Goal: Task Accomplishment & Management: Manage account settings

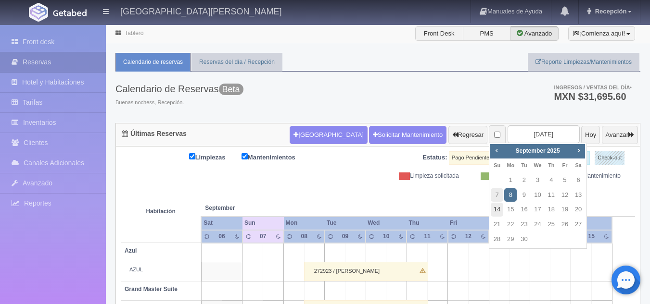
click at [500, 212] on link "14" at bounding box center [496, 210] width 13 height 14
type input "2025-09-14"
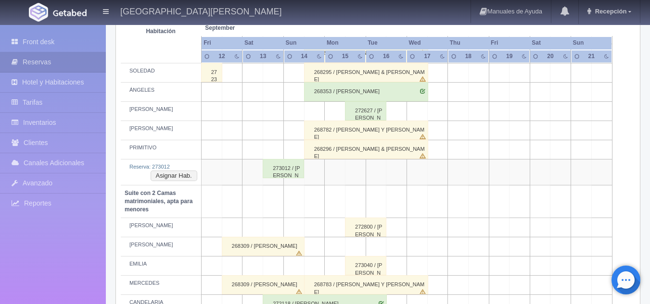
scroll to position [577, 0]
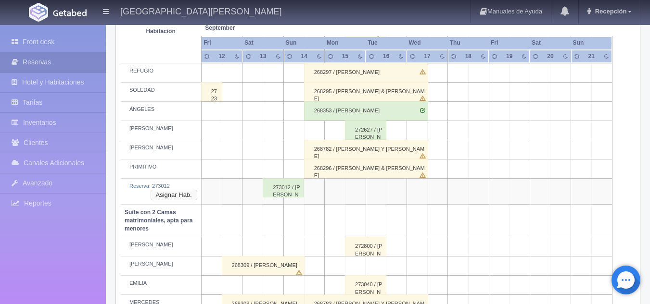
click at [182, 197] on button "Asignar Hab." at bounding box center [173, 195] width 47 height 11
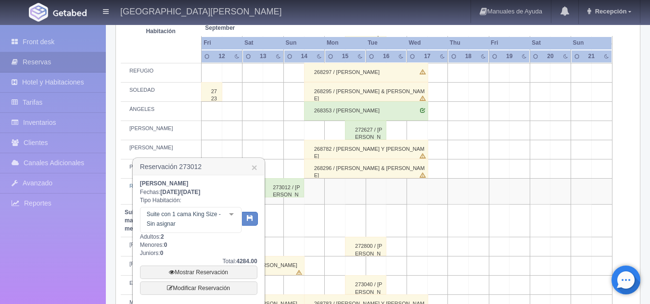
click at [229, 213] on div "Suite con 1 cama King Size - Sin asignar Suite con 1 cama King Size Suite con 1…" at bounding box center [190, 220] width 101 height 26
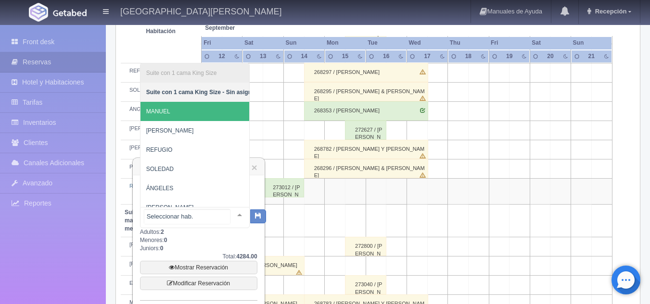
click at [187, 109] on span "MANUEL" at bounding box center [201, 111] width 123 height 19
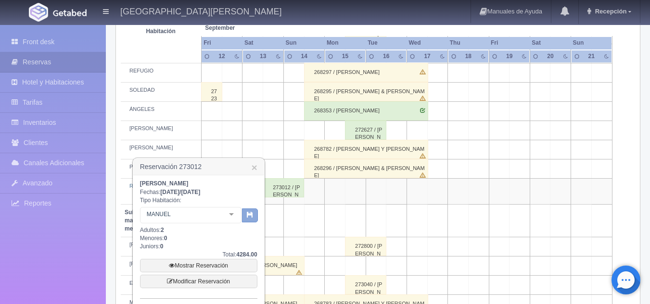
click at [252, 213] on icon "button" at bounding box center [250, 215] width 6 height 6
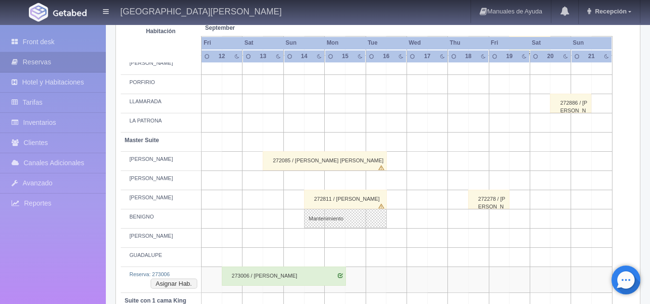
scroll to position [433, 0]
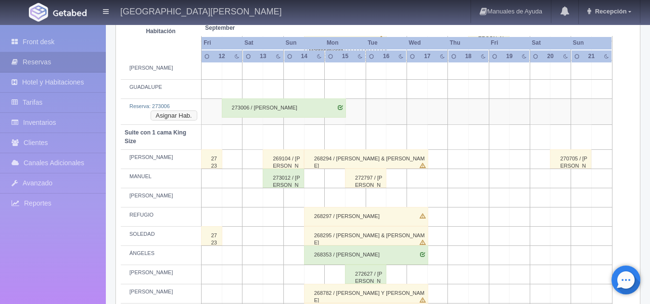
click at [181, 115] on button "Asignar Hab." at bounding box center [173, 116] width 47 height 11
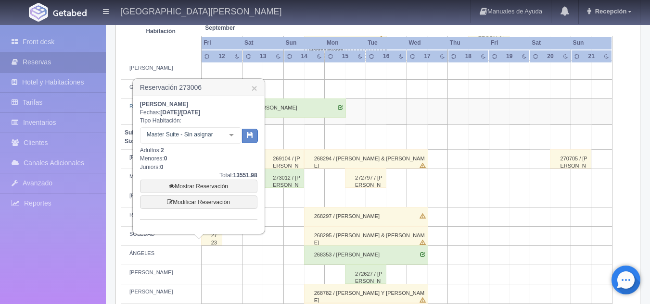
click at [232, 136] on div at bounding box center [231, 135] width 19 height 14
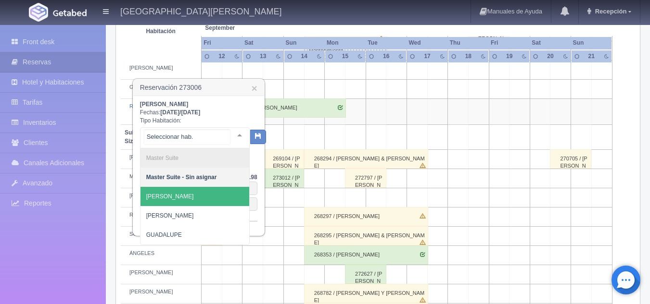
click at [200, 197] on span "[PERSON_NAME]" at bounding box center [194, 196] width 109 height 19
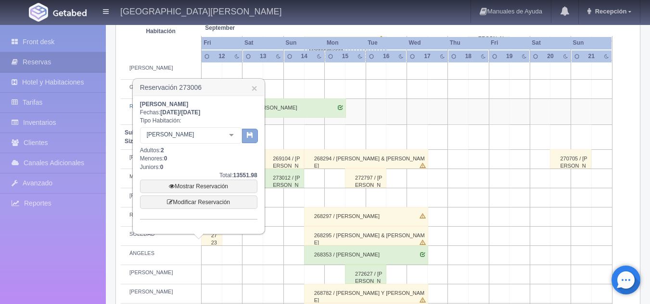
click at [247, 138] on icon "button" at bounding box center [250, 135] width 6 height 6
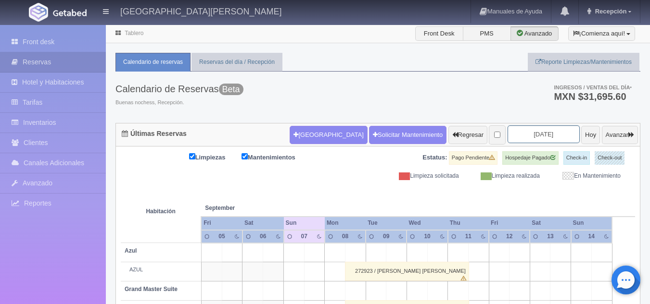
click at [533, 131] on input "[DATE]" at bounding box center [543, 134] width 72 height 18
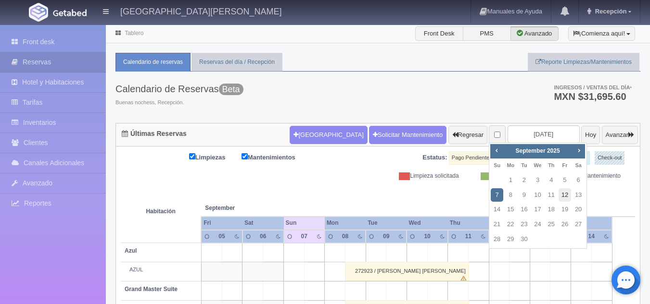
click at [562, 197] on link "12" at bounding box center [564, 195] width 13 height 14
type input "[DATE]"
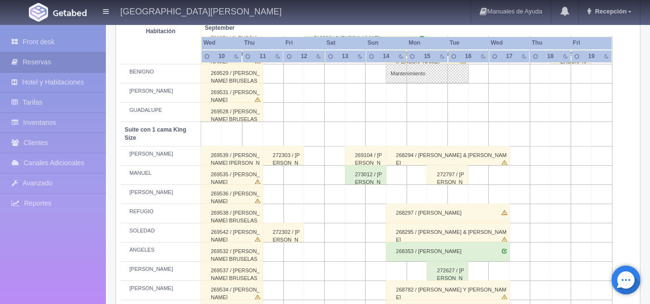
scroll to position [357, 0]
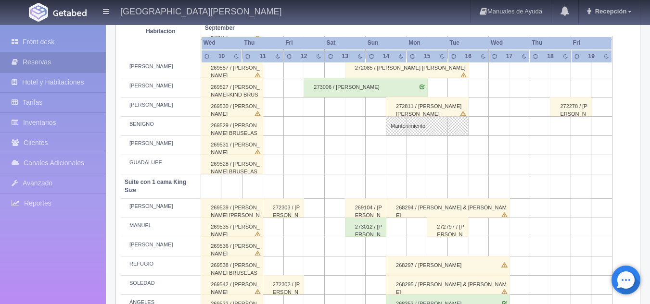
click at [341, 90] on div "273006 / [PERSON_NAME]" at bounding box center [365, 87] width 124 height 19
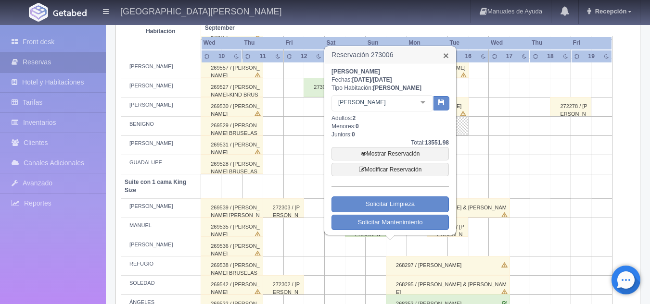
click at [449, 58] on link "×" at bounding box center [446, 55] width 6 height 10
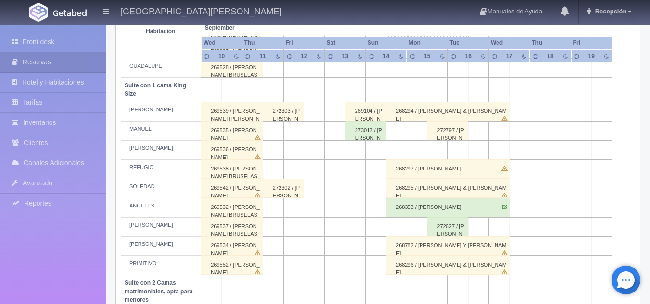
scroll to position [453, 0]
click at [364, 136] on div "273012 / Karla Valle Castañeda" at bounding box center [365, 131] width 41 height 19
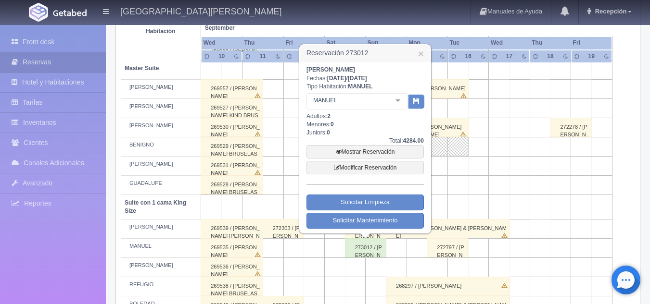
scroll to position [309, 0]
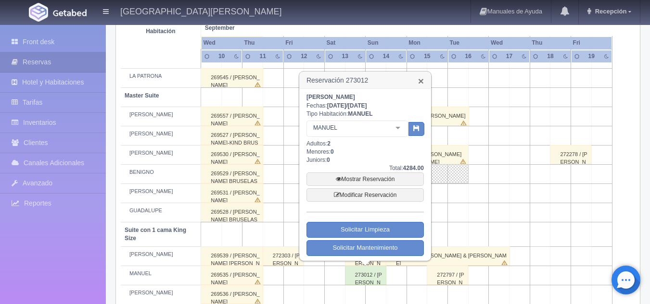
click at [420, 82] on link "×" at bounding box center [421, 81] width 6 height 10
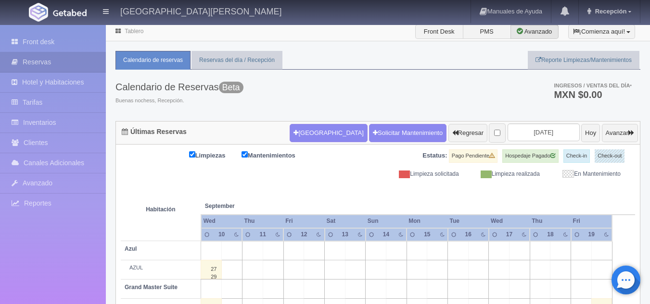
scroll to position [0, 0]
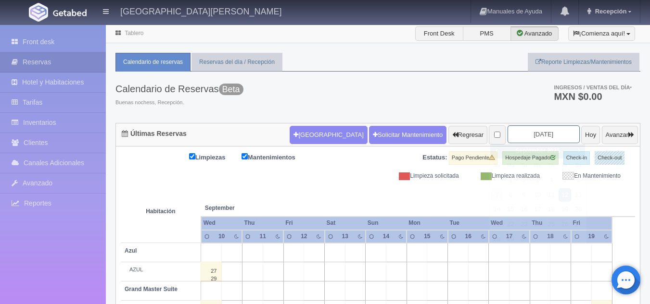
click at [535, 131] on input "2025-09-12" at bounding box center [543, 134] width 72 height 18
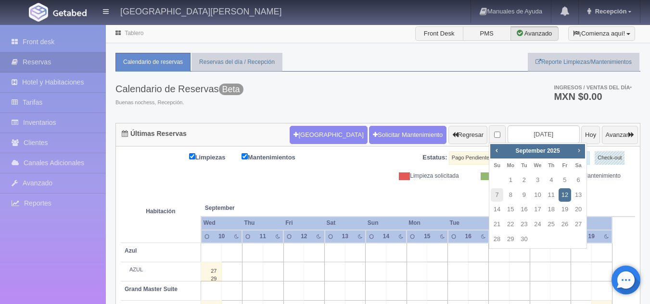
click at [580, 151] on span "Next" at bounding box center [579, 151] width 8 height 8
click at [577, 193] on link "11" at bounding box center [578, 195] width 13 height 14
type input "[DATE]"
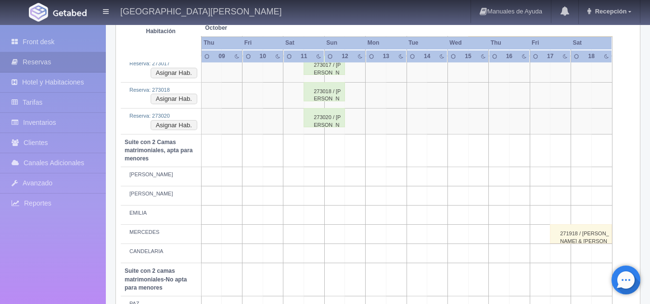
scroll to position [625, 0]
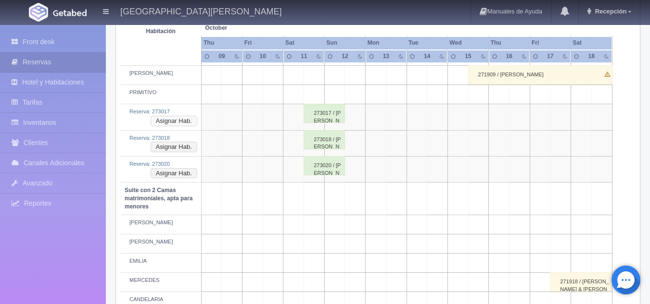
click at [174, 118] on button "Asignar Hab." at bounding box center [173, 121] width 47 height 11
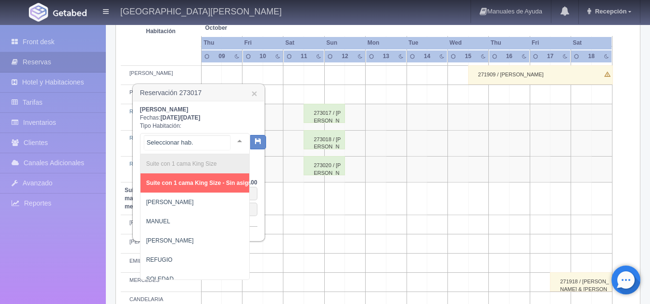
click at [229, 140] on div "Suite con 1 cama King Size Suite con 1 cama King Size - Sin asignar PEDRO MANUE…" at bounding box center [195, 143] width 110 height 21
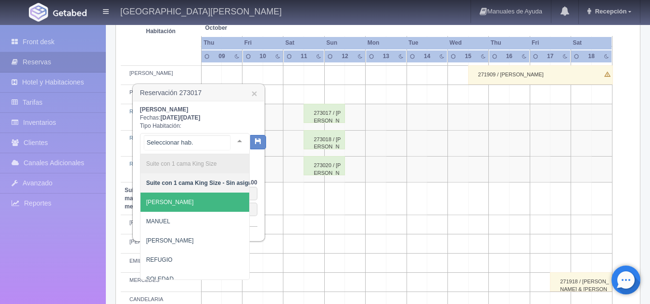
click at [177, 203] on span "[PERSON_NAME]" at bounding box center [201, 202] width 123 height 19
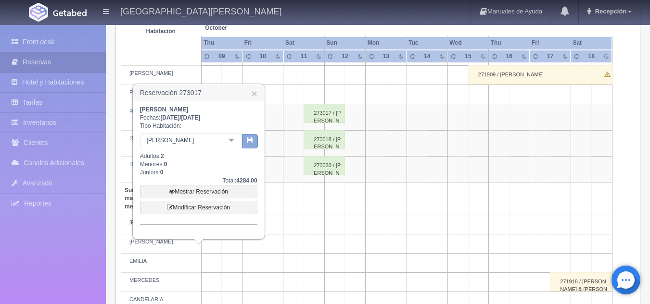
click at [251, 139] on icon "button" at bounding box center [250, 140] width 6 height 6
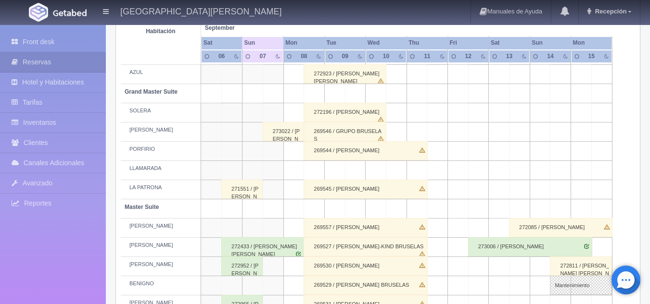
scroll to position [72, 0]
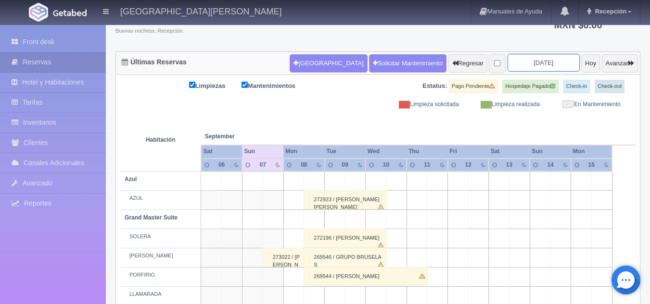
click at [539, 67] on input "[DATE]" at bounding box center [543, 63] width 72 height 18
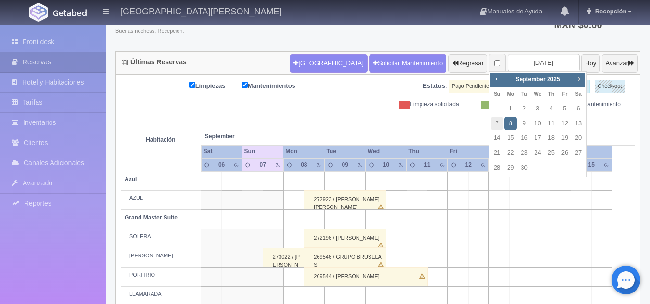
click at [580, 80] on span "Next" at bounding box center [579, 79] width 8 height 8
click at [577, 125] on link "11" at bounding box center [578, 124] width 13 height 14
type input "[DATE]"
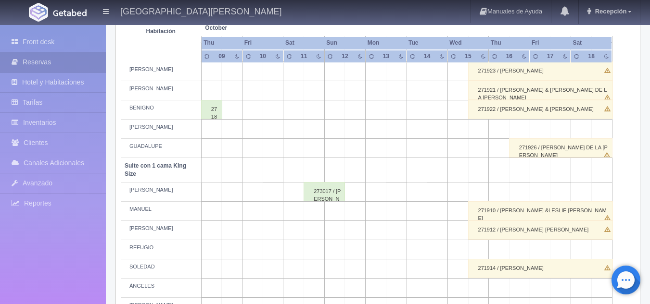
scroll to position [385, 0]
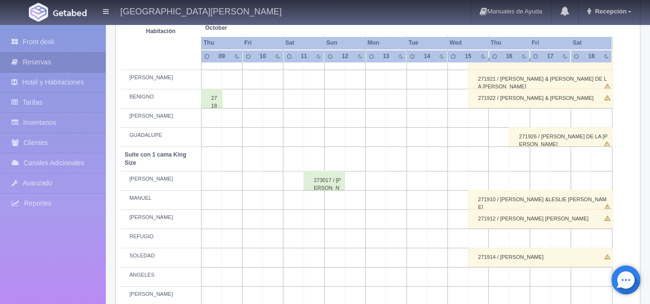
click at [326, 176] on div "273017 / [PERSON_NAME]" at bounding box center [323, 180] width 41 height 19
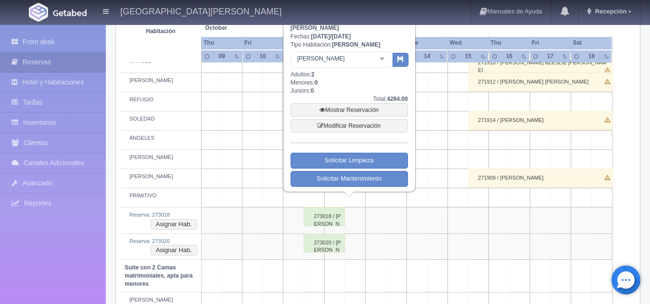
scroll to position [433, 0]
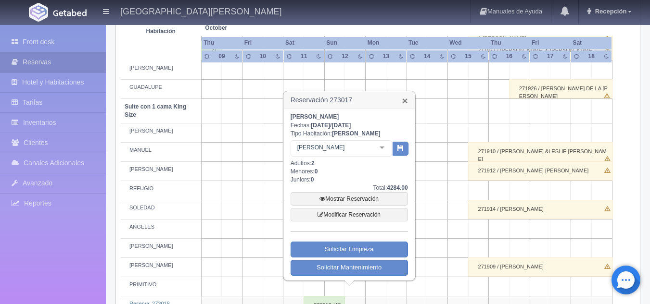
click at [404, 100] on link "×" at bounding box center [404, 101] width 6 height 10
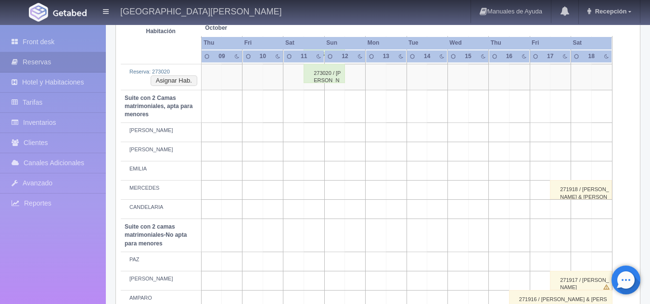
scroll to position [554, 0]
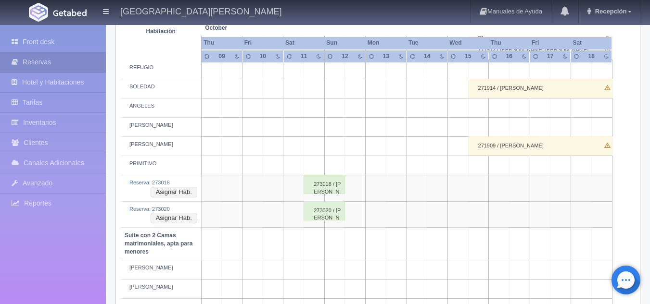
click at [328, 188] on div "273018 / Diana Guadalupe Santos Luna" at bounding box center [323, 184] width 41 height 19
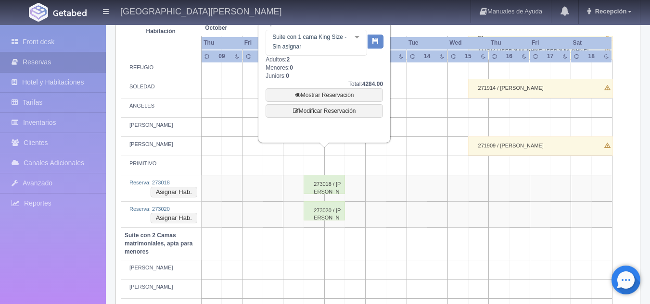
scroll to position [410, 0]
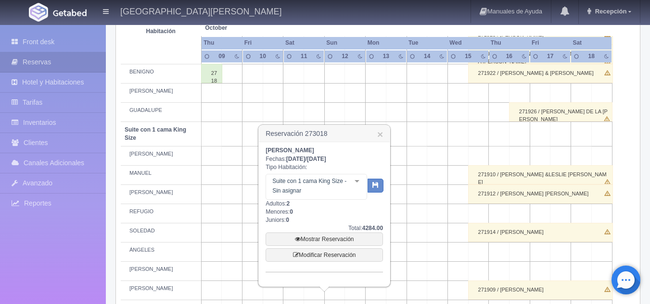
click at [358, 182] on div at bounding box center [356, 182] width 19 height 14
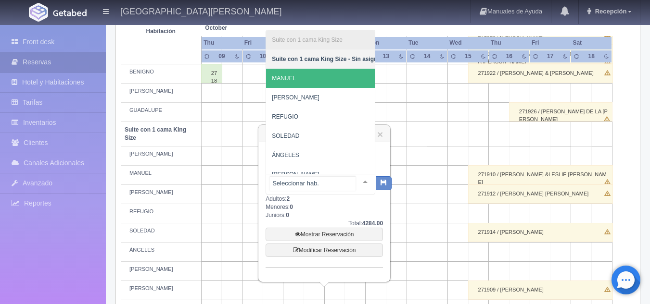
click at [301, 79] on span "MANUEL" at bounding box center [327, 78] width 123 height 19
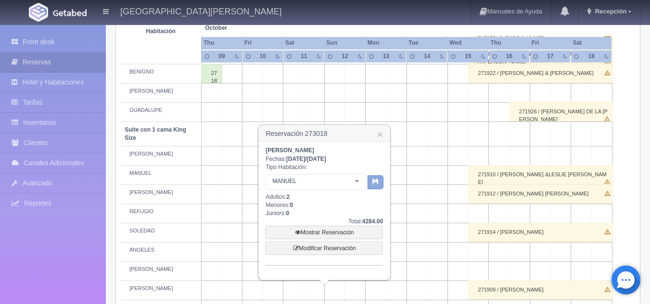
click at [377, 180] on icon "button" at bounding box center [375, 181] width 6 height 6
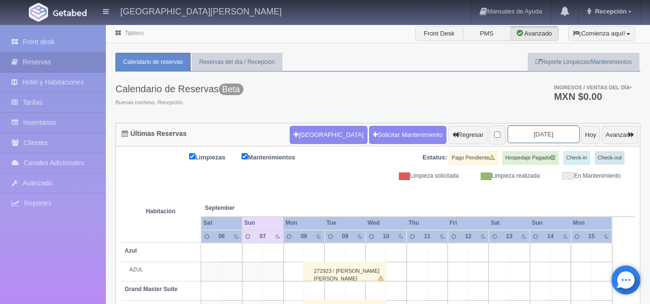
click at [525, 133] on input "2025-09-08" at bounding box center [543, 134] width 72 height 18
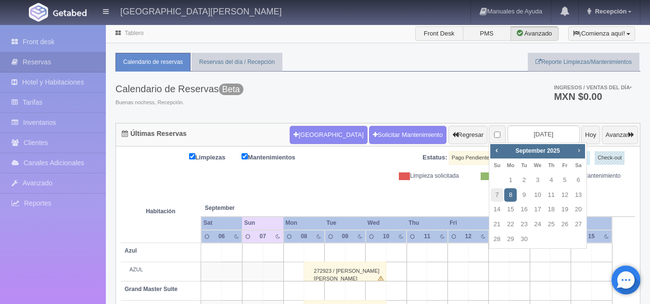
click at [575, 148] on span "Next" at bounding box center [579, 151] width 8 height 8
click at [576, 191] on link "11" at bounding box center [578, 195] width 13 height 14
type input "2025-10-11"
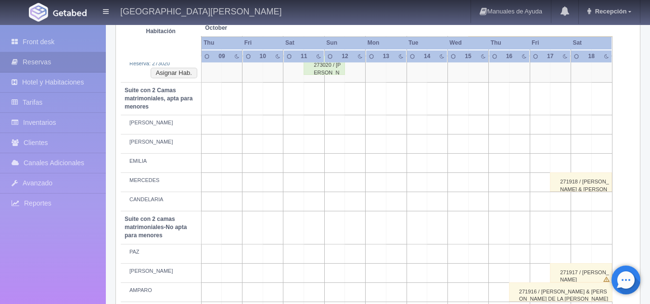
scroll to position [625, 0]
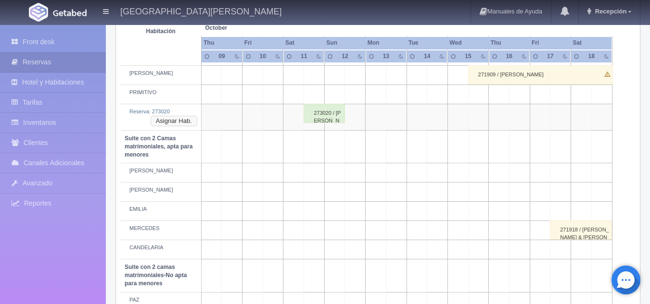
click at [187, 123] on button "Asignar Hab." at bounding box center [173, 121] width 47 height 11
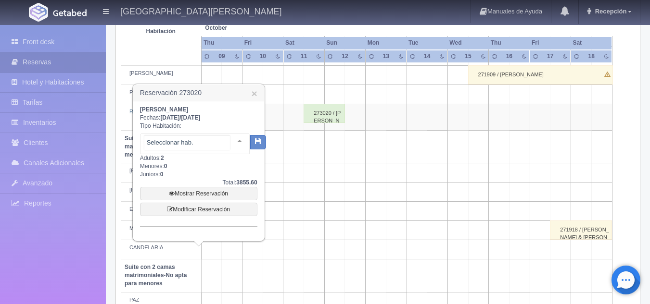
click at [232, 140] on div at bounding box center [239, 141] width 19 height 14
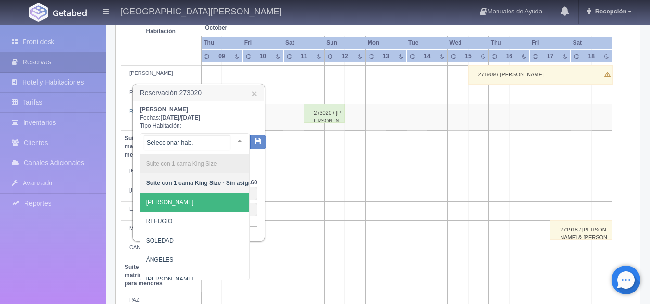
click at [198, 201] on span "[PERSON_NAME]" at bounding box center [201, 202] width 123 height 19
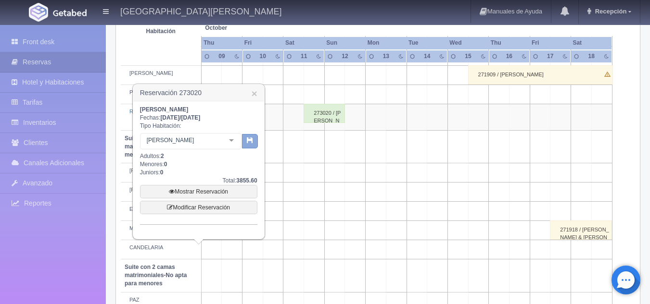
click at [251, 141] on icon "button" at bounding box center [250, 140] width 6 height 6
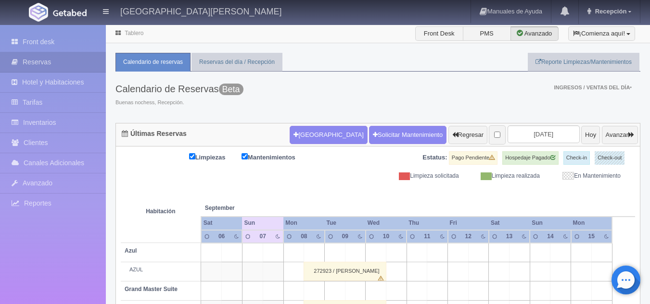
scroll to position [72, 0]
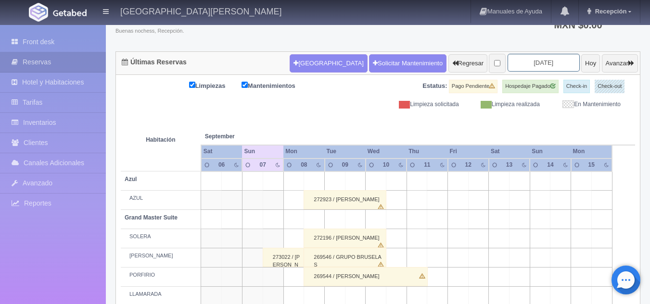
click at [540, 57] on input "[DATE]" at bounding box center [543, 63] width 72 height 18
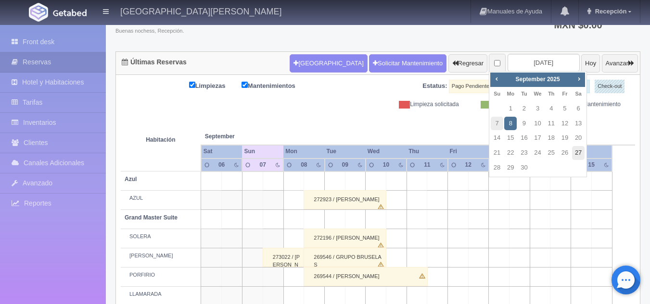
click at [577, 153] on link "27" at bounding box center [578, 153] width 13 height 14
type input "[DATE]"
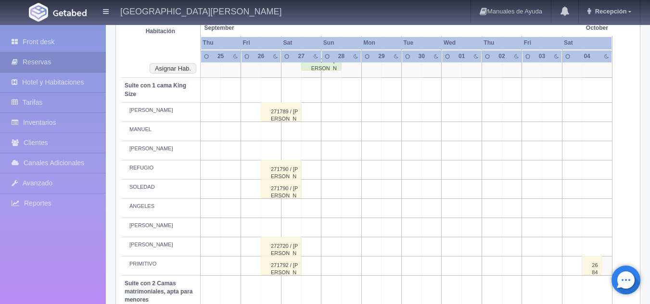
scroll to position [288, 0]
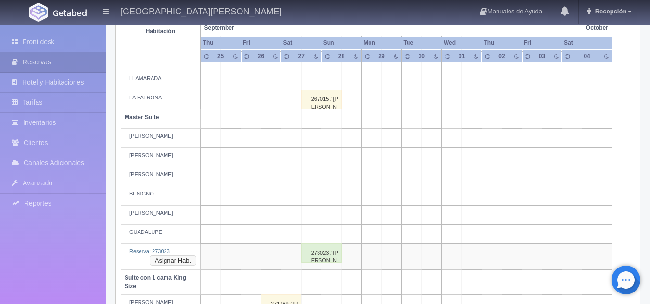
click at [186, 261] on button "Asignar Hab." at bounding box center [173, 261] width 47 height 11
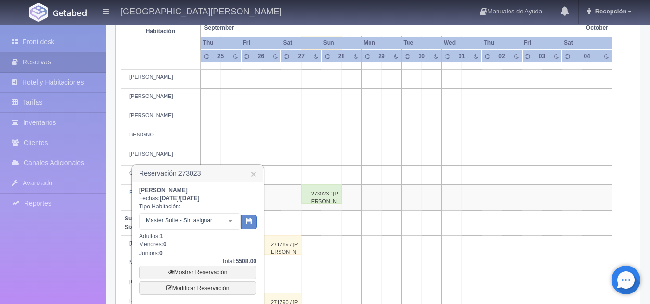
scroll to position [432, 0]
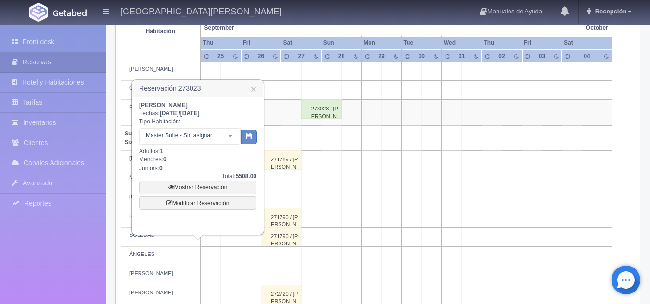
click at [233, 136] on div at bounding box center [230, 136] width 19 height 14
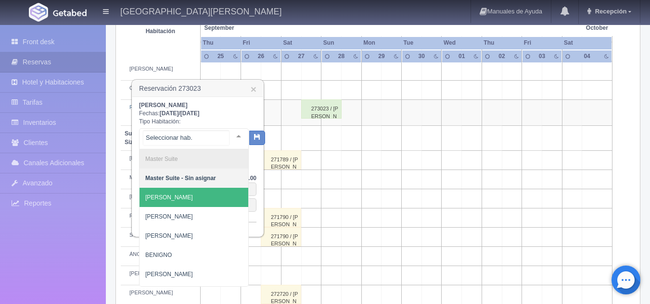
click at [180, 200] on span "[PERSON_NAME]" at bounding box center [193, 197] width 109 height 19
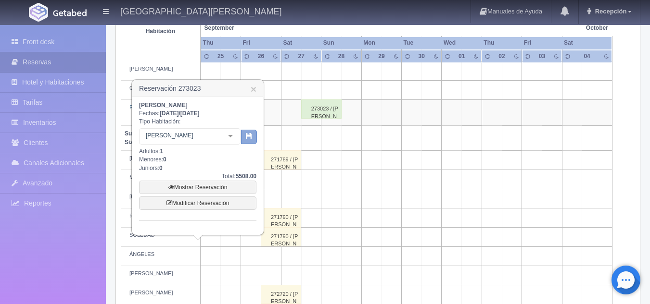
click at [251, 137] on icon "button" at bounding box center [249, 136] width 6 height 6
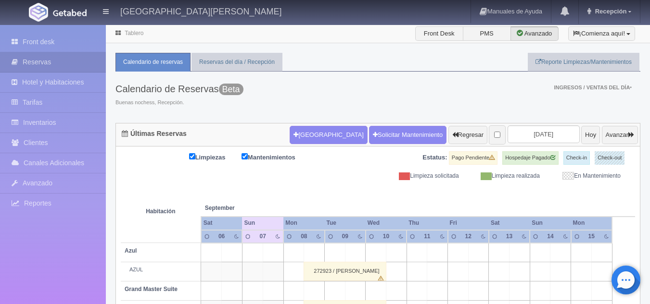
scroll to position [72, 0]
